Goal: Transaction & Acquisition: Purchase product/service

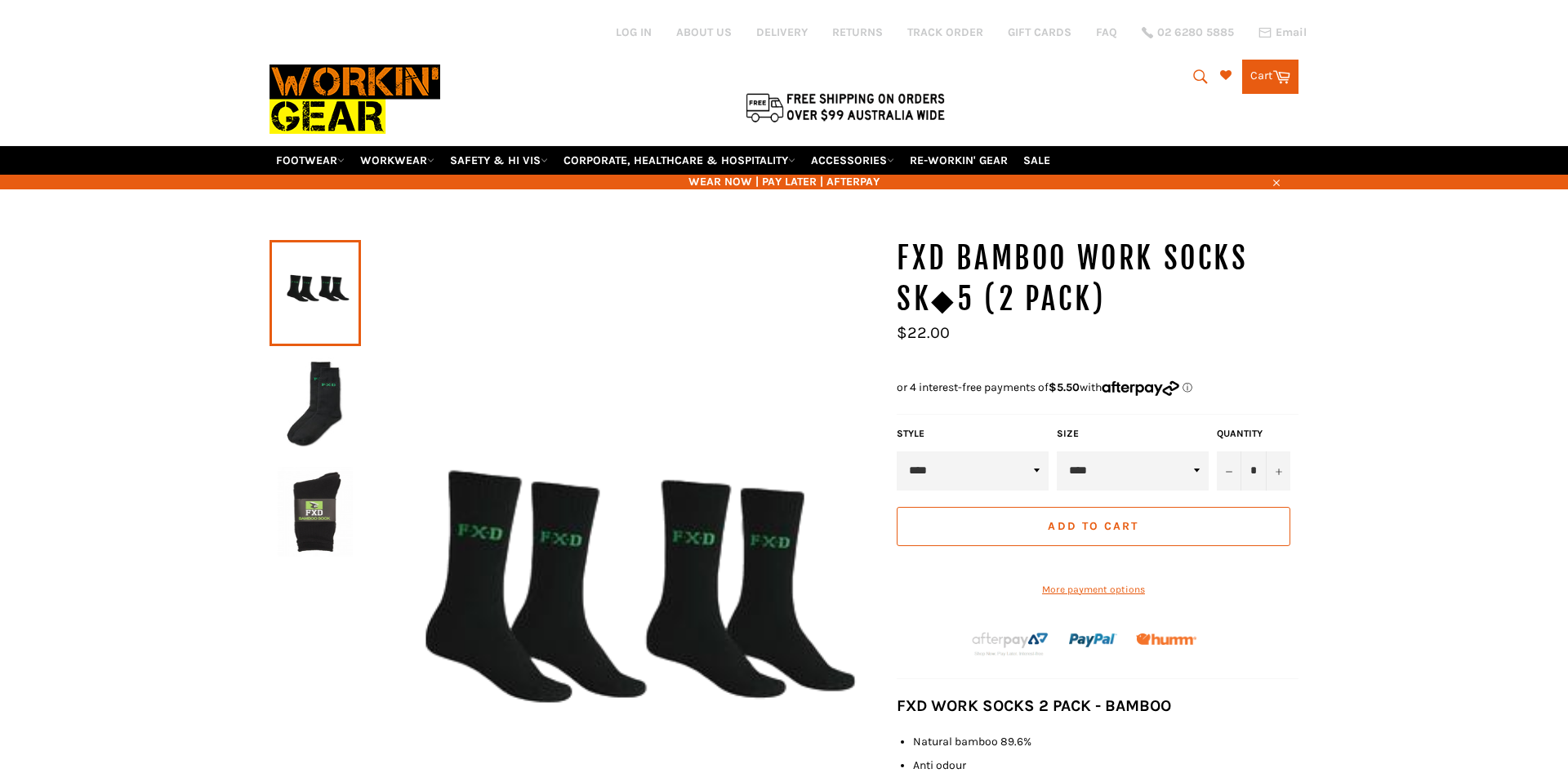
scroll to position [166, 0]
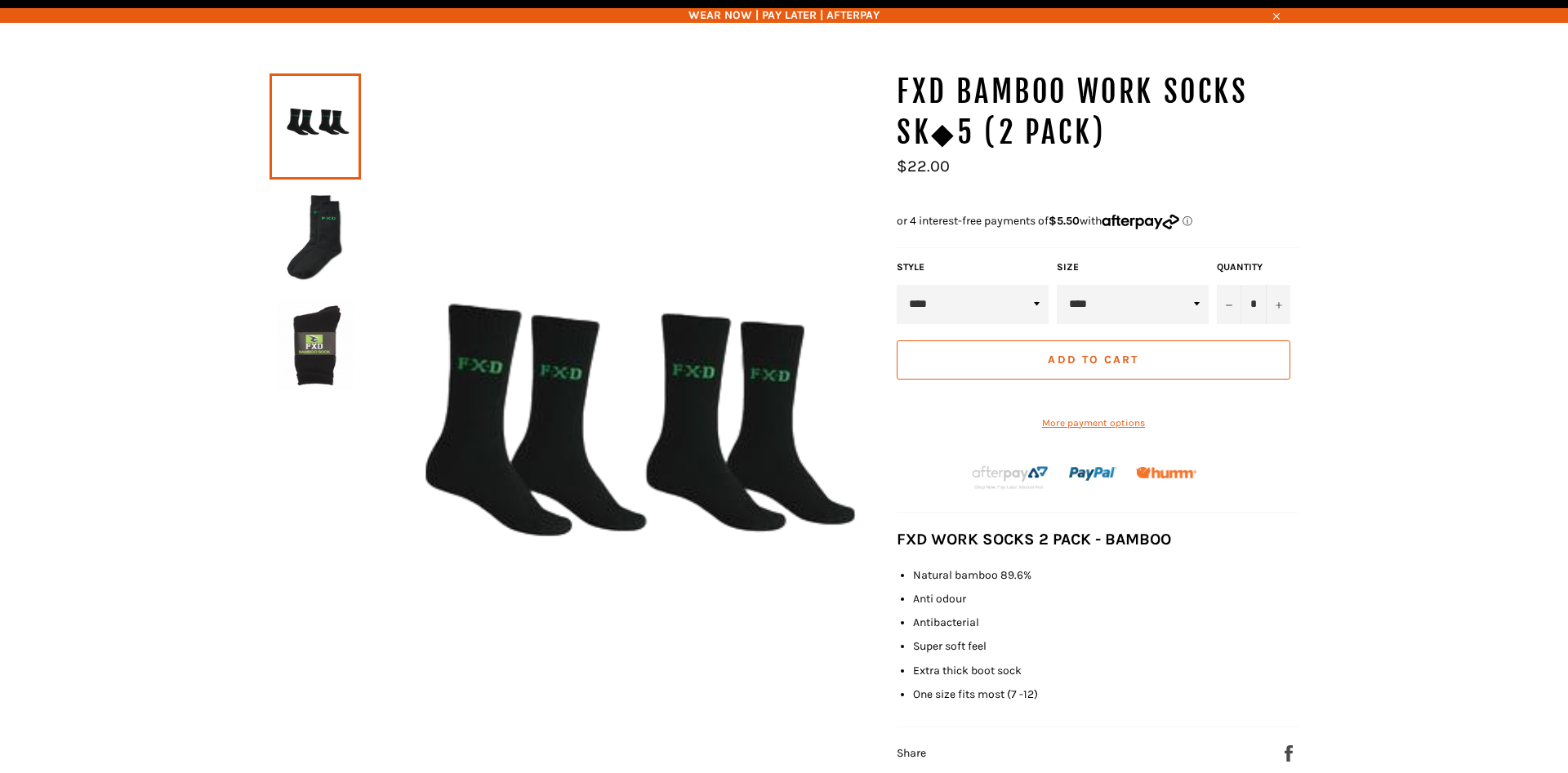
click at [1138, 366] on span "Add to Cart" at bounding box center [1094, 360] width 91 height 14
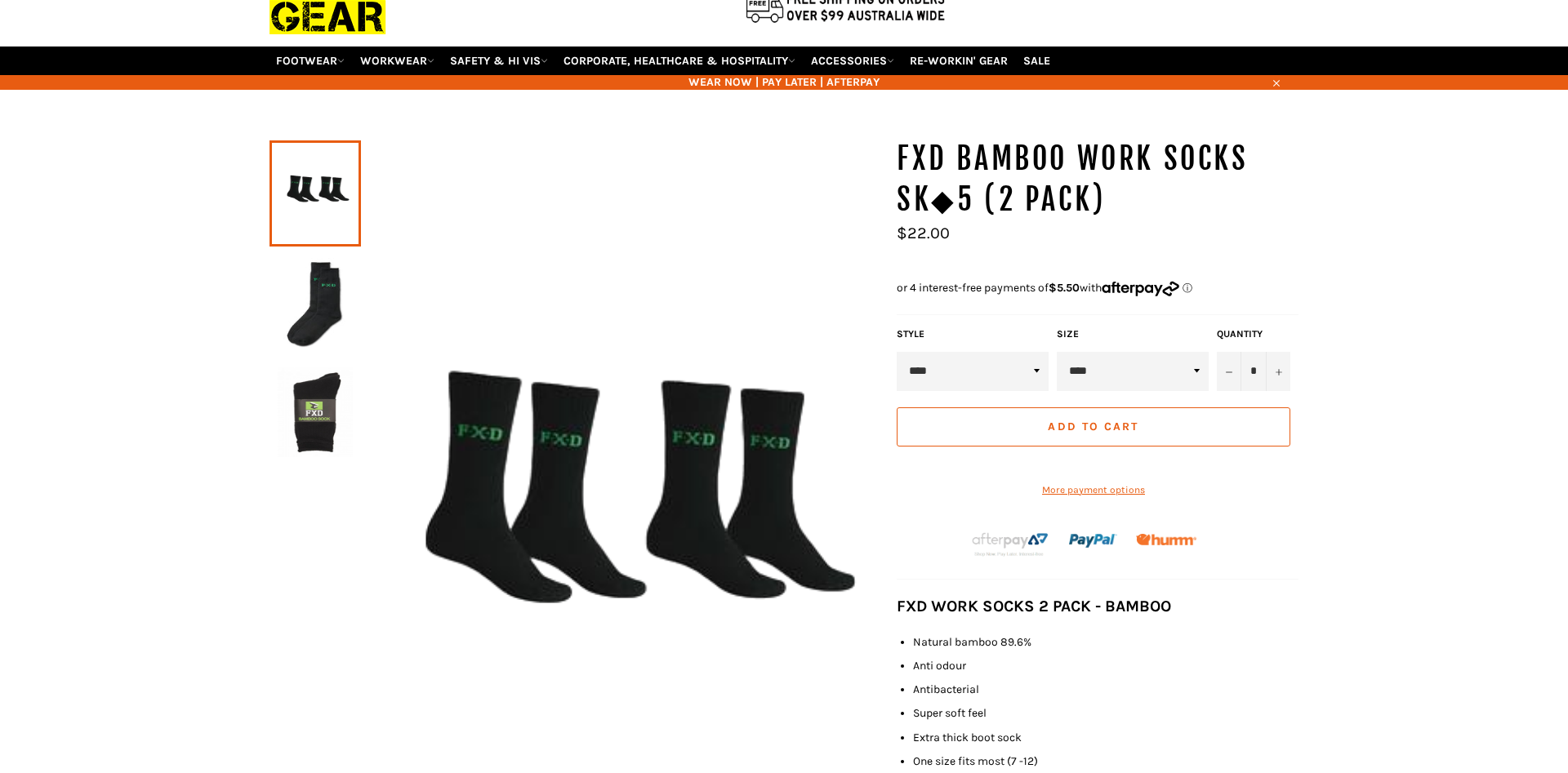
scroll to position [0, 0]
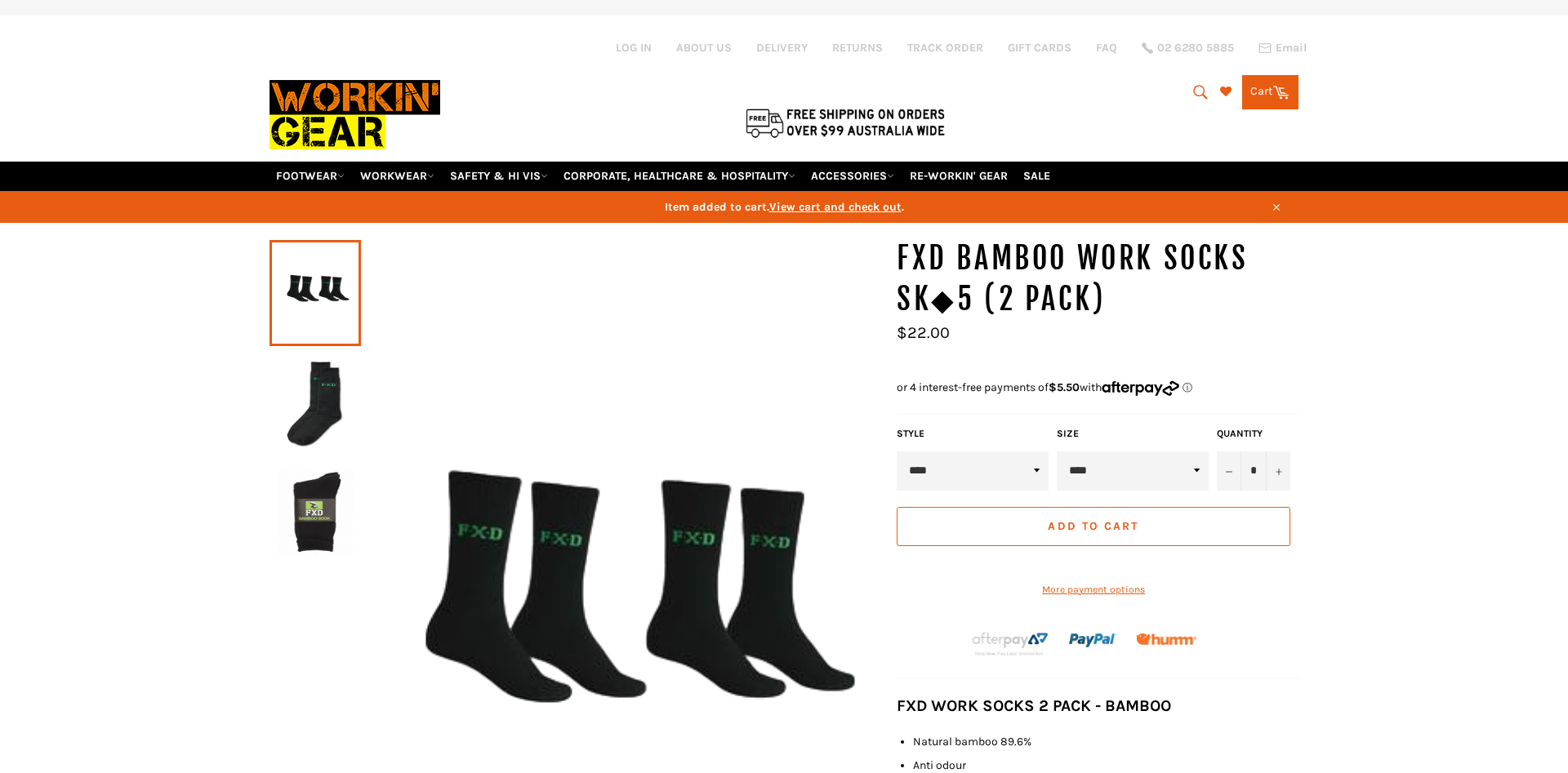
click at [1280, 100] on icon at bounding box center [1281, 91] width 18 height 18
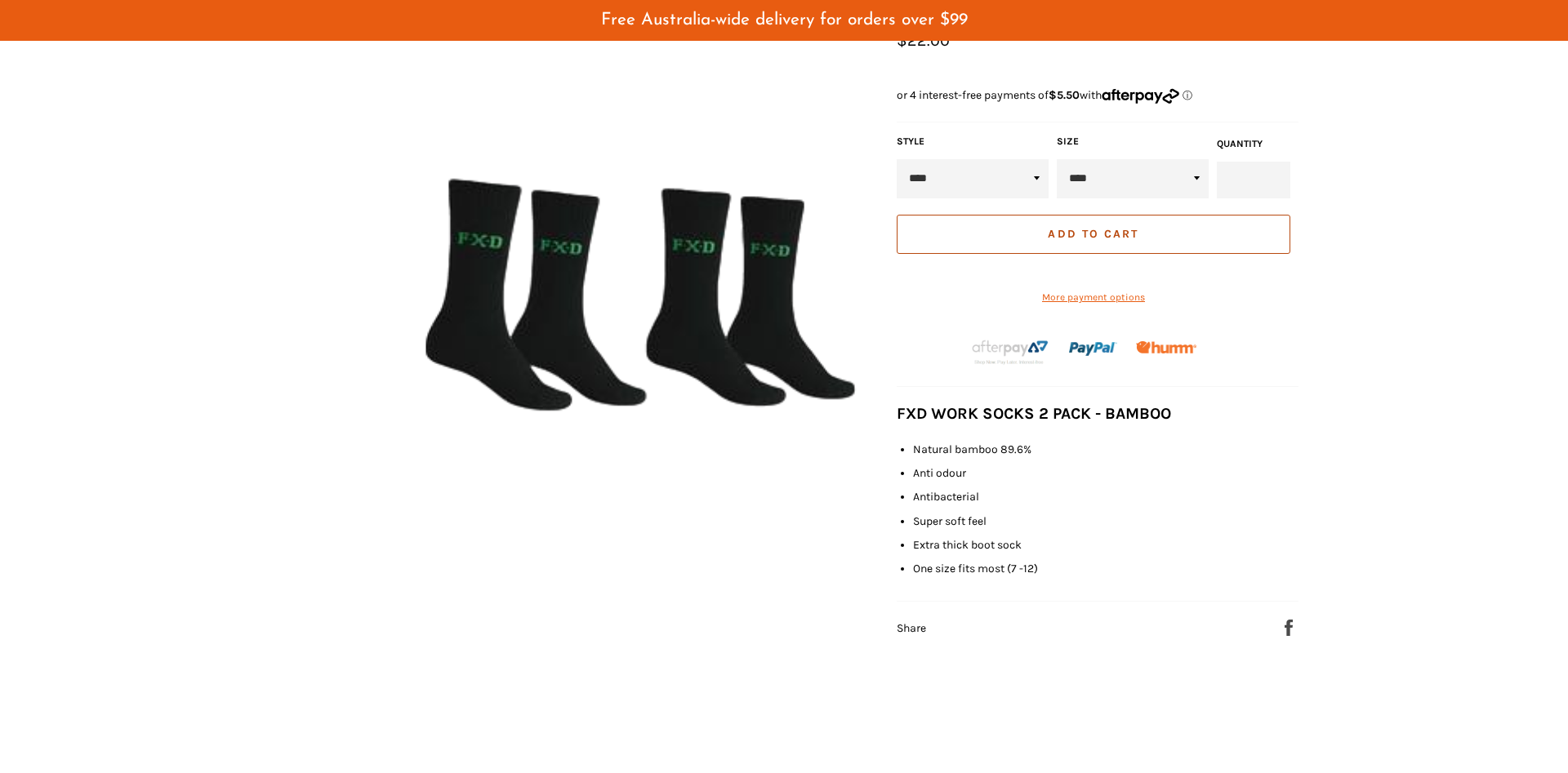
scroll to position [305, 0]
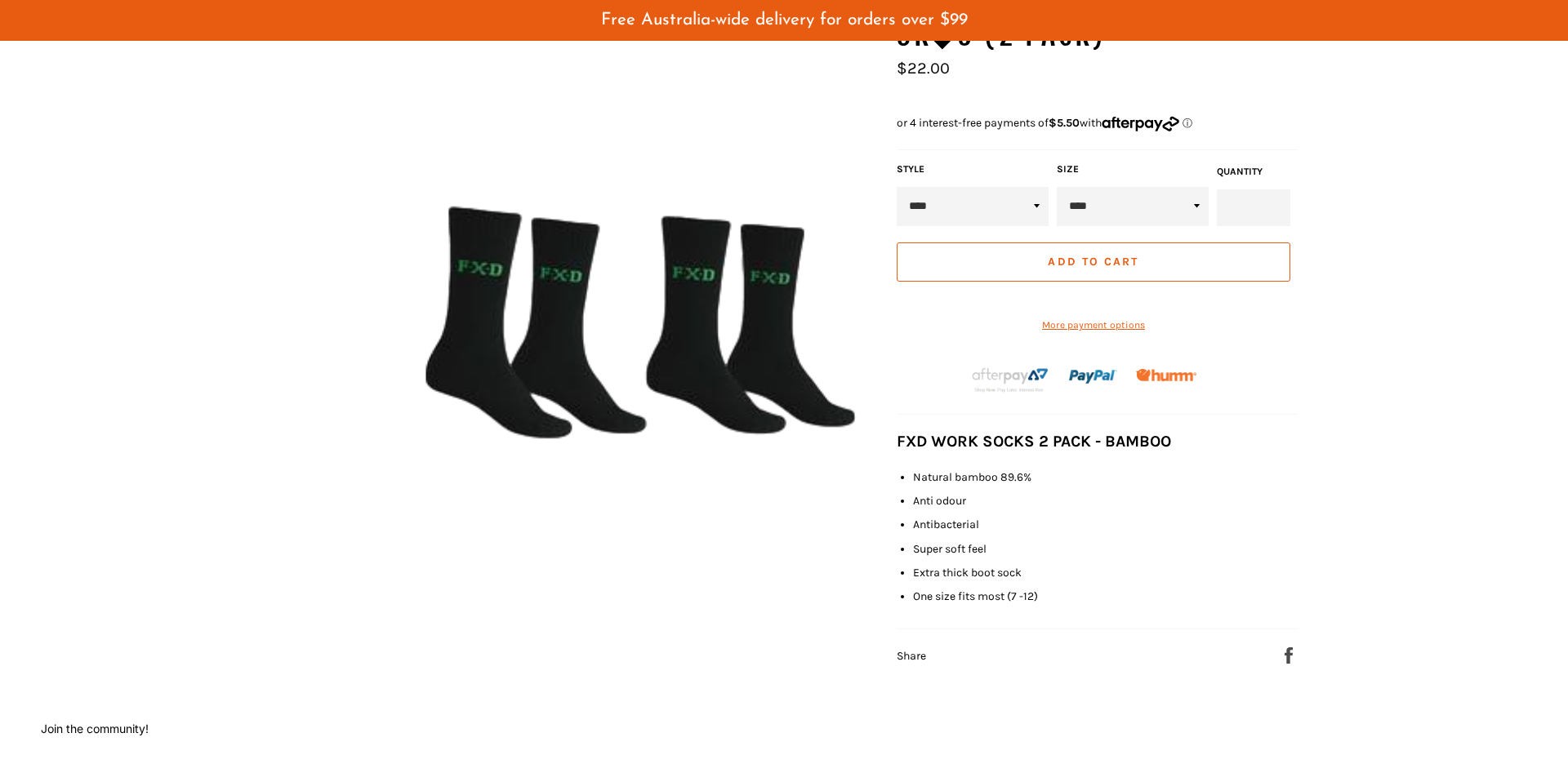
click at [1101, 269] on span "Add to Cart" at bounding box center [1094, 261] width 91 height 14
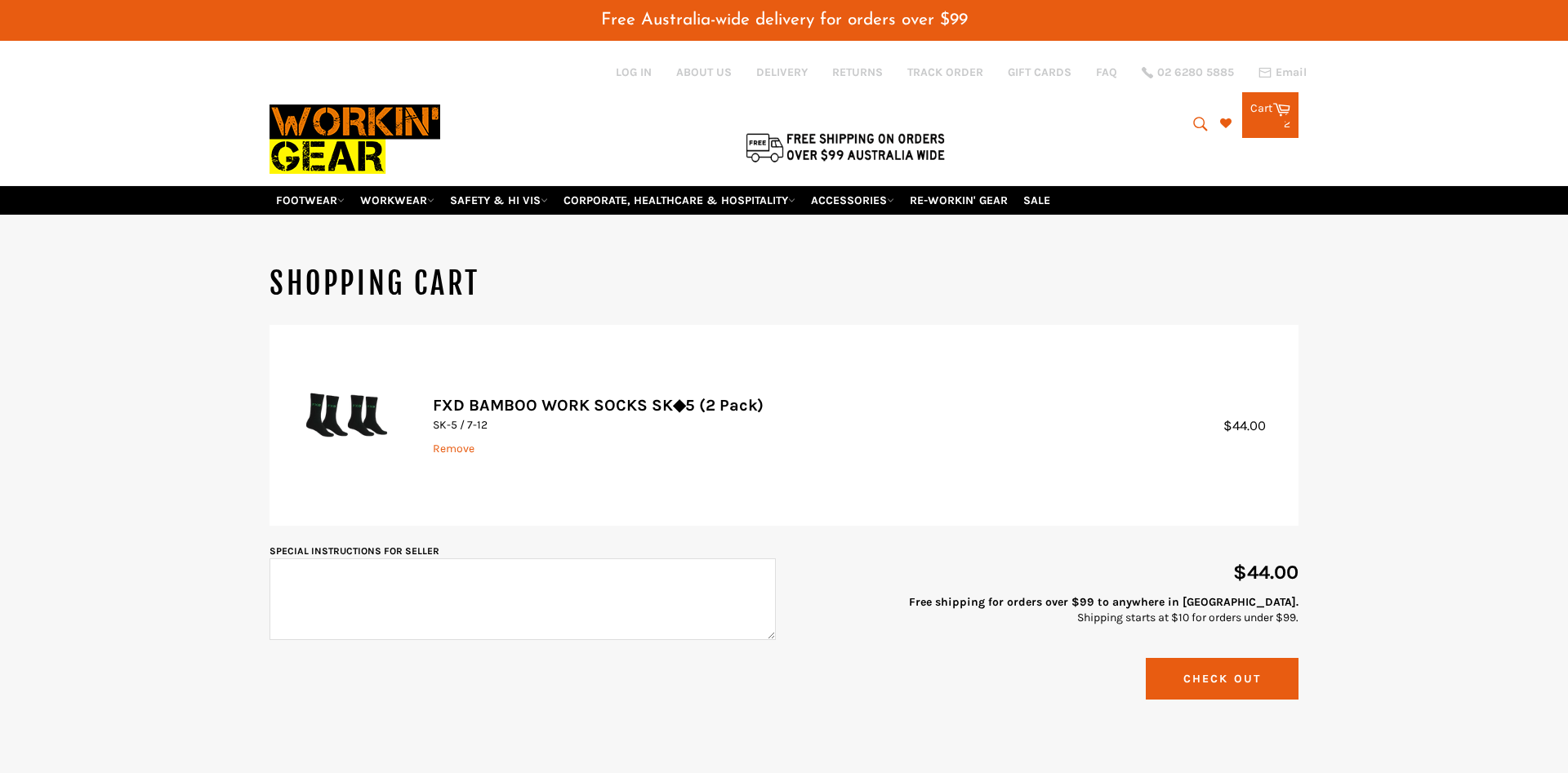
click at [1203, 700] on button "Check Out" at bounding box center [1222, 679] width 153 height 41
